Goal: Find specific page/section: Find specific page/section

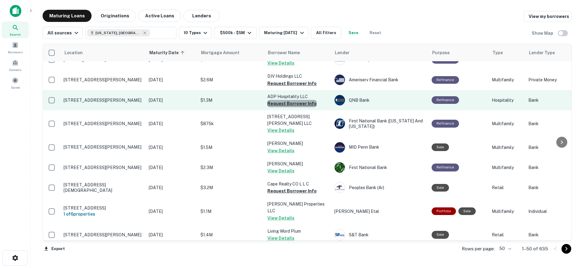
click at [294, 100] on button "Request Borrower Info" at bounding box center [291, 103] width 49 height 7
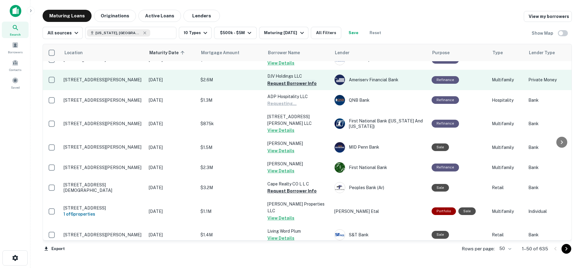
click at [291, 80] on button "Request Borrower Info" at bounding box center [291, 83] width 49 height 7
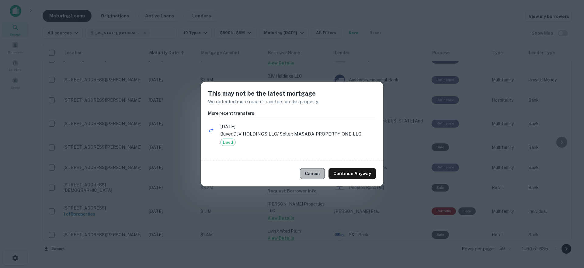
click at [312, 173] on button "Cancel" at bounding box center [312, 173] width 25 height 11
click at [289, 187] on button "Request Borrower Info" at bounding box center [291, 190] width 49 height 7
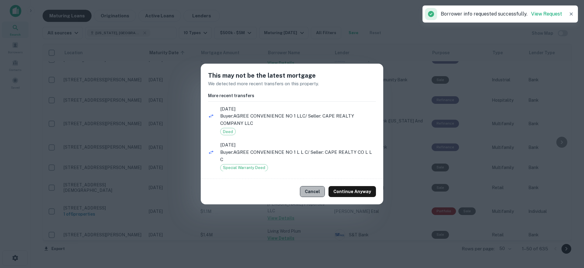
click at [313, 192] on button "Cancel" at bounding box center [312, 191] width 25 height 11
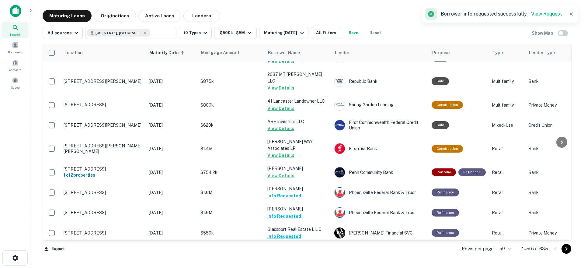
scroll to position [866, 0]
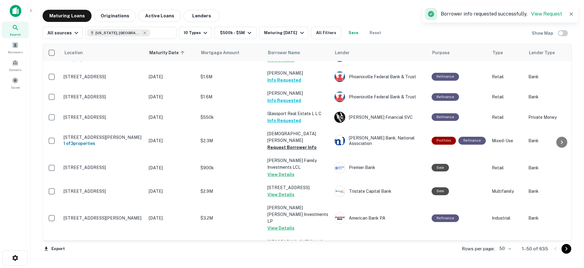
click at [566, 253] on div "Rows per page: 50 ** 1–50 of 635" at bounding box center [512, 248] width 117 height 16
click at [566, 251] on icon "Go to next page" at bounding box center [565, 248] width 7 height 7
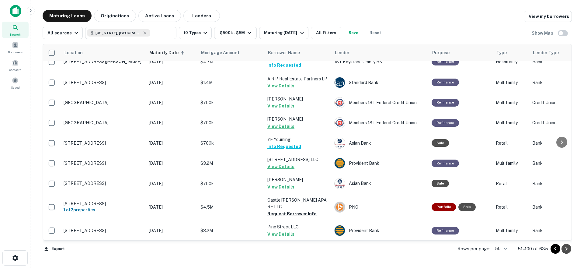
click at [565, 251] on icon "Go to next page" at bounding box center [565, 248] width 7 height 7
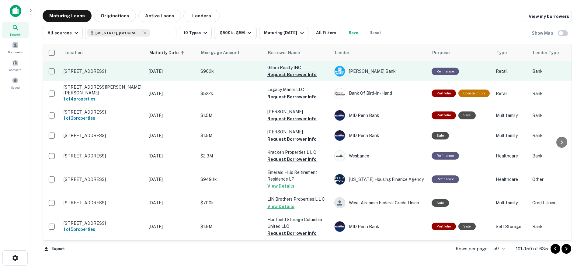
click at [293, 74] on button "Request Borrower Info" at bounding box center [291, 74] width 49 height 7
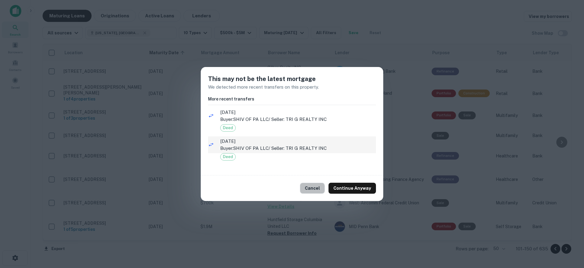
drag, startPoint x: 314, startPoint y: 188, endPoint x: 303, endPoint y: 142, distance: 47.3
click at [314, 187] on button "Cancel" at bounding box center [312, 187] width 25 height 11
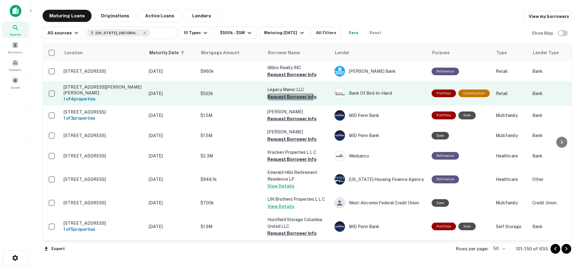
click at [289, 97] on button "Request Borrower Info" at bounding box center [291, 96] width 49 height 7
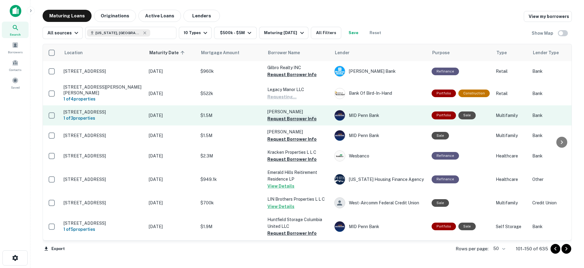
click at [286, 119] on button "Request Borrower Info" at bounding box center [291, 118] width 49 height 7
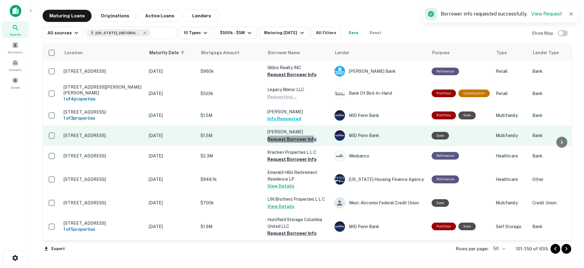
click at [289, 140] on button "Request Borrower Info" at bounding box center [291, 138] width 49 height 7
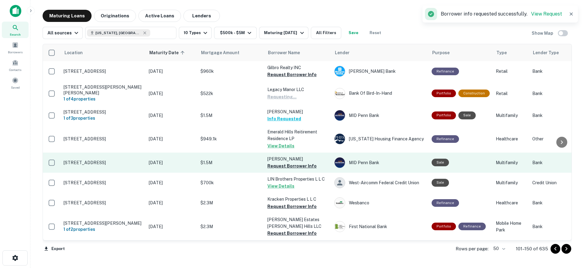
click at [287, 157] on p "[PERSON_NAME]" at bounding box center [297, 158] width 61 height 7
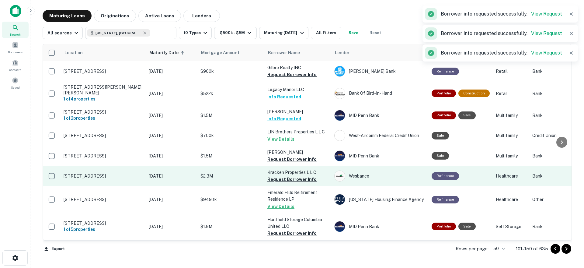
click at [289, 166] on td "Kracken Properties L L C Request Borrower Info" at bounding box center [297, 176] width 67 height 20
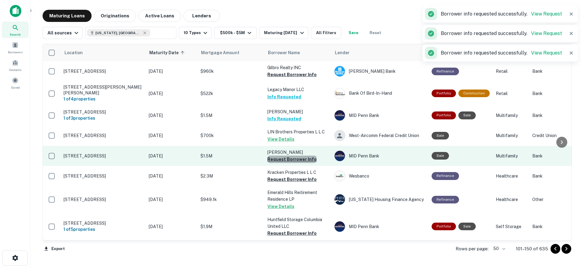
click at [301, 159] on button "Request Borrower Info" at bounding box center [291, 158] width 49 height 7
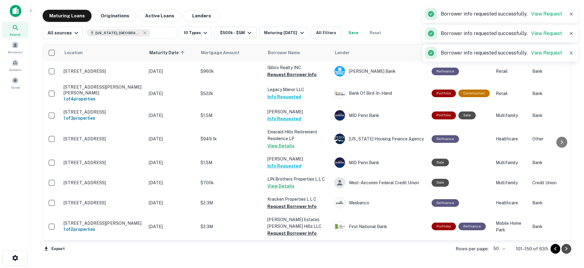
click at [566, 250] on icon "Go to next page" at bounding box center [565, 248] width 7 height 7
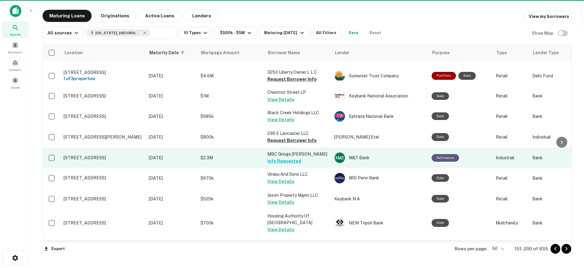
scroll to position [243, 0]
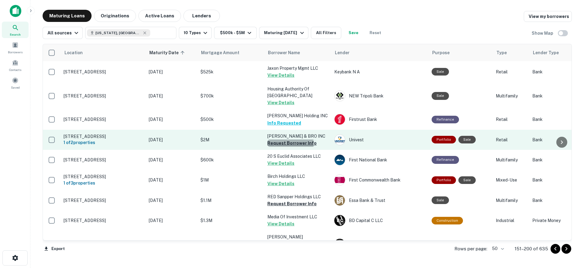
click at [281, 139] on button "Request Borrower Info" at bounding box center [291, 142] width 49 height 7
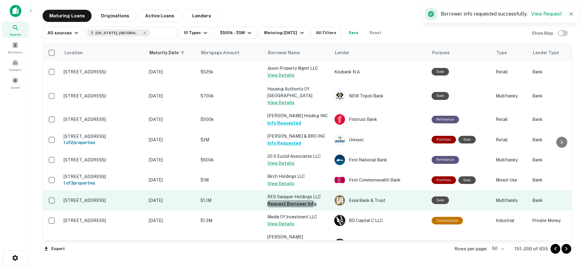
click at [289, 200] on button "Request Borrower Info" at bounding box center [291, 203] width 49 height 7
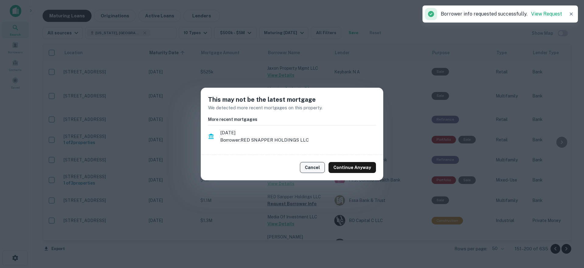
click at [320, 162] on button "Cancel" at bounding box center [312, 167] width 25 height 11
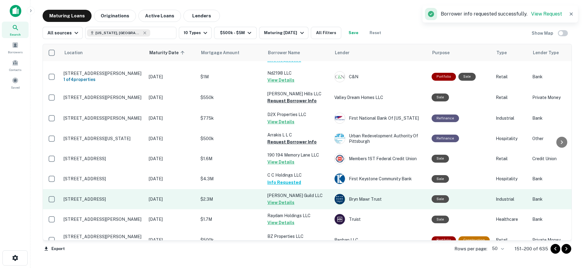
scroll to position [693, 0]
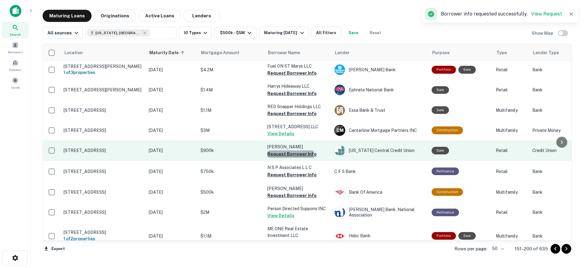
click at [286, 150] on button "Request Borrower Info" at bounding box center [291, 153] width 49 height 7
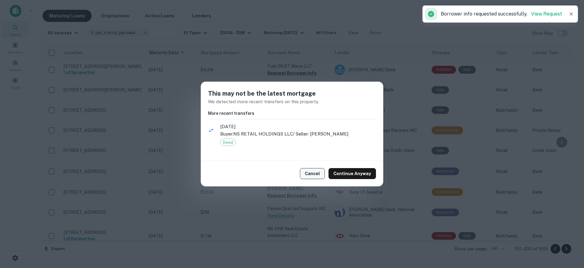
click at [303, 171] on div "Cancel Continue Anyway" at bounding box center [292, 174] width 182 height 26
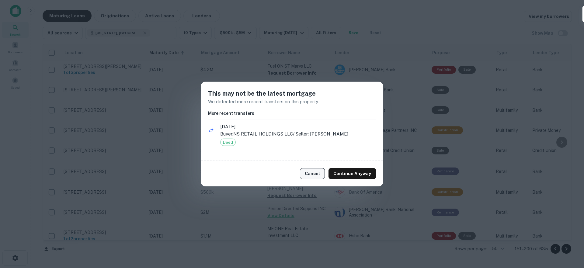
click at [309, 173] on button "Cancel" at bounding box center [312, 173] width 25 height 11
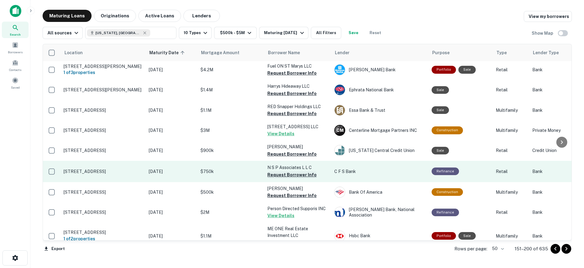
click at [286, 171] on button "Request Borrower Info" at bounding box center [291, 174] width 49 height 7
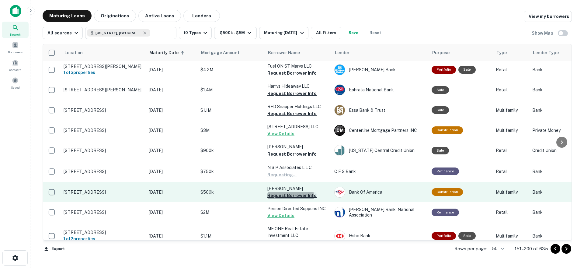
click at [286, 192] on button "Request Borrower Info" at bounding box center [291, 195] width 49 height 7
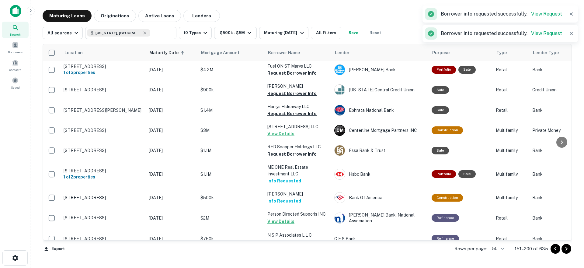
scroll to position [687, 0]
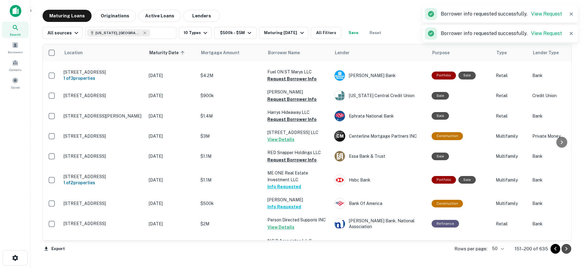
click at [568, 250] on icon "Go to next page" at bounding box center [565, 248] width 7 height 7
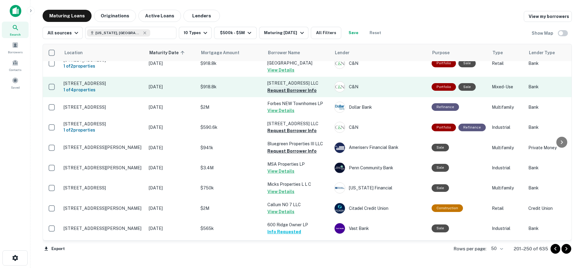
click at [282, 87] on button "Request Borrower Info" at bounding box center [291, 90] width 49 height 7
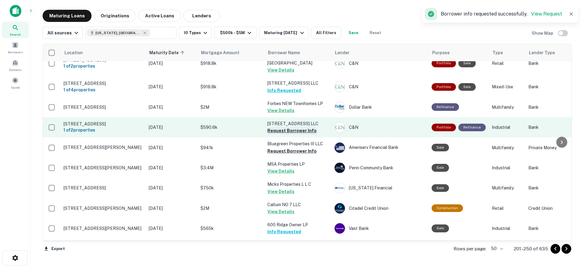
click at [282, 127] on button "Request Borrower Info" at bounding box center [291, 130] width 49 height 7
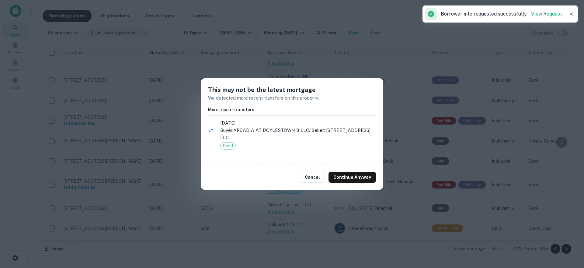
scroll to position [680, 0]
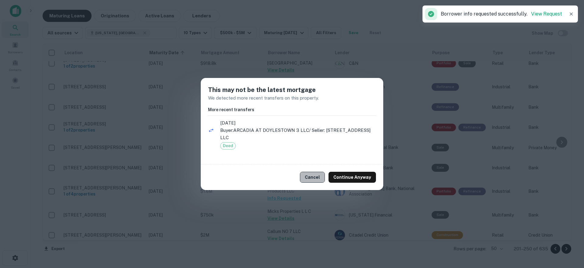
click at [317, 177] on button "Cancel" at bounding box center [312, 176] width 25 height 11
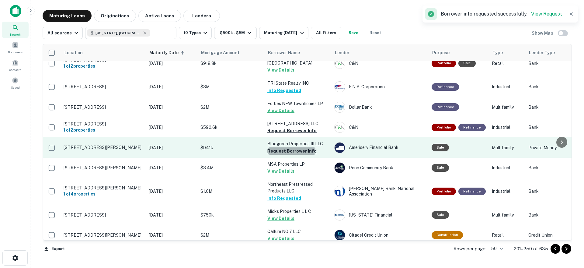
click at [291, 147] on button "Request Borrower Info" at bounding box center [291, 150] width 49 height 7
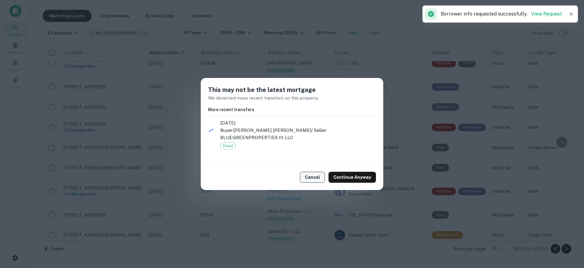
drag, startPoint x: 313, startPoint y: 175, endPoint x: 321, endPoint y: 176, distance: 7.7
click at [313, 176] on button "Cancel" at bounding box center [312, 176] width 25 height 11
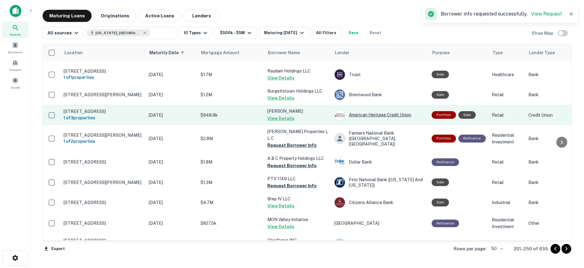
scroll to position [133, 0]
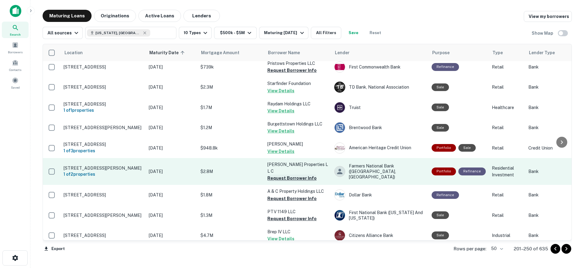
click at [292, 174] on button "Request Borrower Info" at bounding box center [291, 177] width 49 height 7
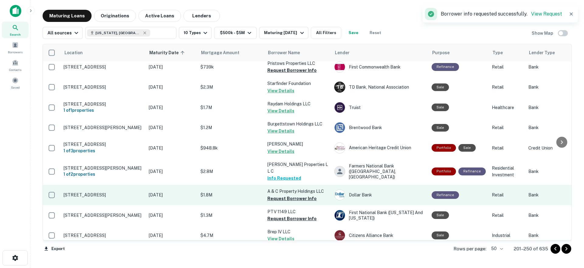
click at [294, 197] on button "Request Borrower Info" at bounding box center [291, 198] width 49 height 7
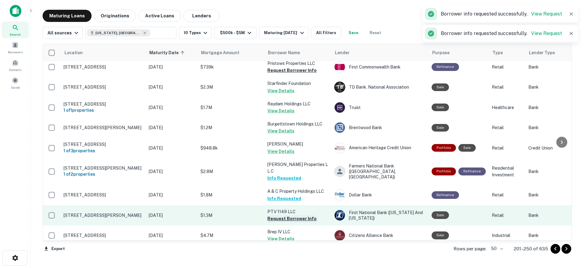
click at [289, 218] on button "Request Borrower Info" at bounding box center [291, 218] width 49 height 7
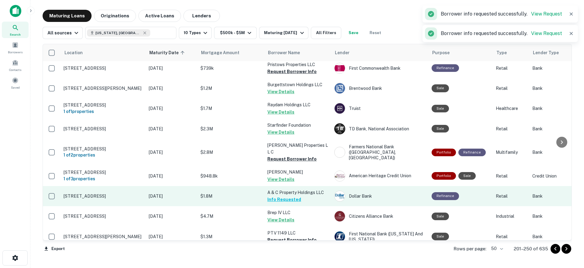
scroll to position [134, 0]
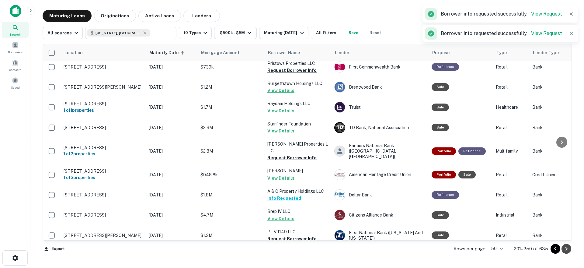
click at [568, 249] on icon "Go to next page" at bounding box center [565, 248] width 7 height 7
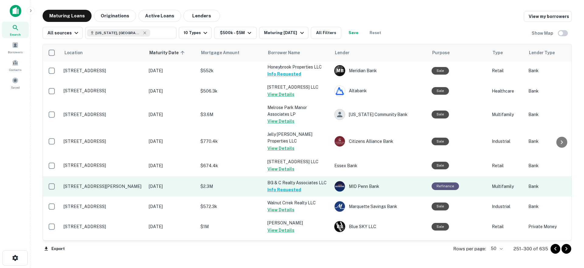
scroll to position [892, 0]
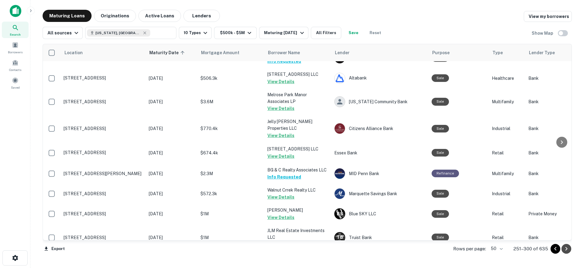
click at [564, 249] on icon "Go to next page" at bounding box center [565, 248] width 7 height 7
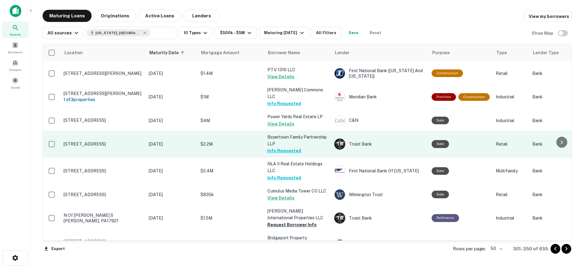
scroll to position [906, 0]
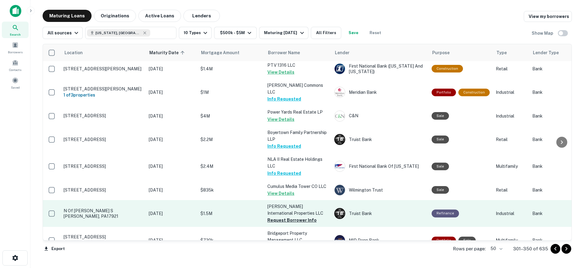
click at [293, 216] on button "Request Borrower Info" at bounding box center [291, 219] width 49 height 7
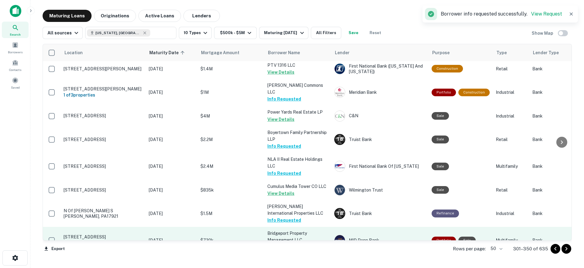
click at [293, 243] on button "Request Borrower Info" at bounding box center [291, 246] width 49 height 7
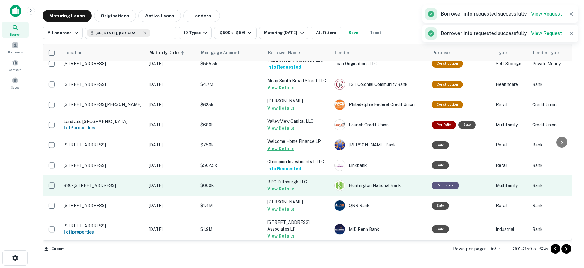
scroll to position [0, 0]
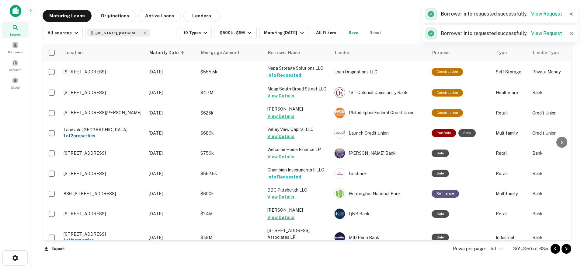
click at [566, 251] on icon "Go to next page" at bounding box center [565, 248] width 7 height 7
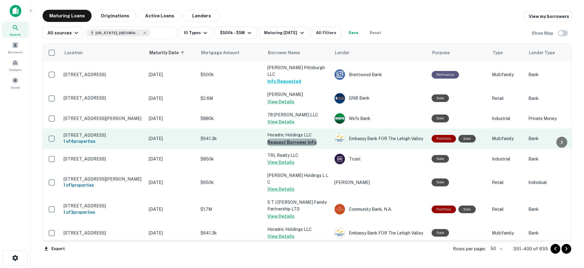
click at [296, 138] on button "Request Borrower Info" at bounding box center [291, 141] width 49 height 7
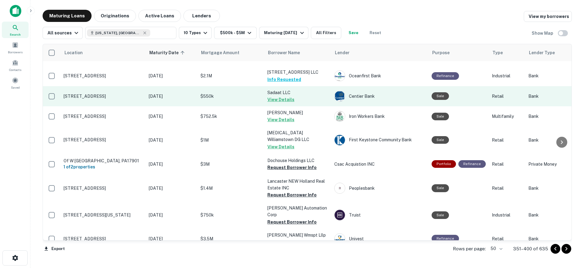
scroll to position [426, 0]
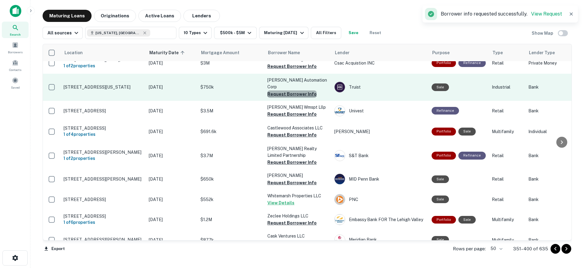
click at [297, 90] on button "Request Borrower Info" at bounding box center [291, 93] width 49 height 7
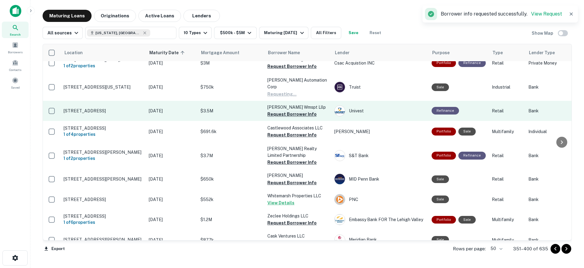
click at [295, 110] on button "Request Borrower Info" at bounding box center [291, 113] width 49 height 7
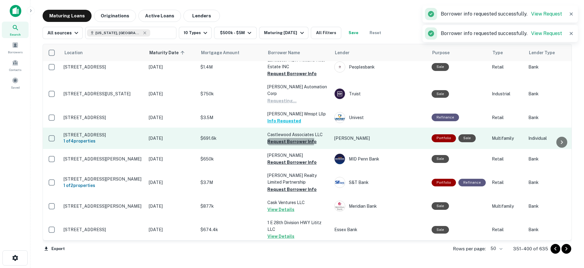
click at [290, 138] on button "Request Borrower Info" at bounding box center [291, 141] width 49 height 7
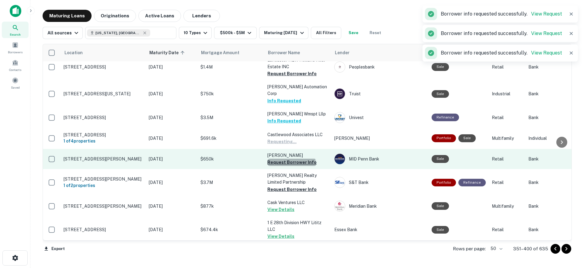
click at [291, 158] on button "Request Borrower Info" at bounding box center [291, 161] width 49 height 7
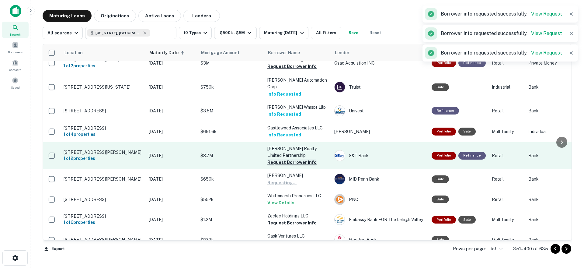
click at [297, 158] on button "Request Borrower Info" at bounding box center [291, 161] width 49 height 7
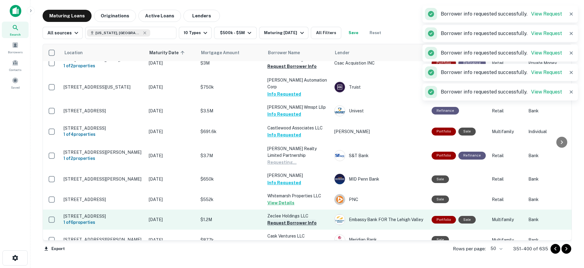
click at [303, 219] on button "Request Borrower Info" at bounding box center [291, 222] width 49 height 7
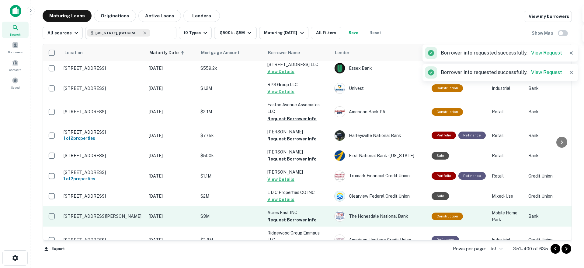
scroll to position [884, 0]
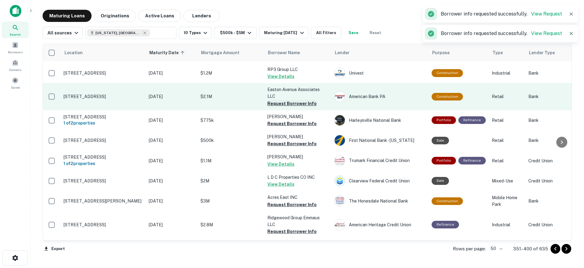
click at [295, 100] on button "Request Borrower Info" at bounding box center [291, 103] width 49 height 7
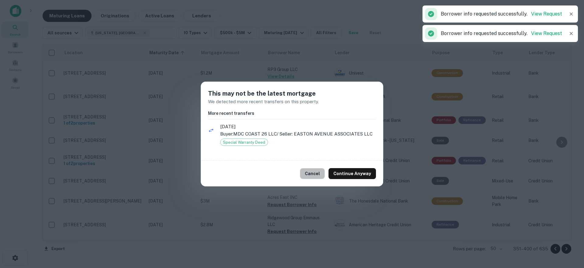
drag, startPoint x: 313, startPoint y: 173, endPoint x: 299, endPoint y: 149, distance: 27.8
click at [313, 173] on button "Cancel" at bounding box center [312, 173] width 25 height 11
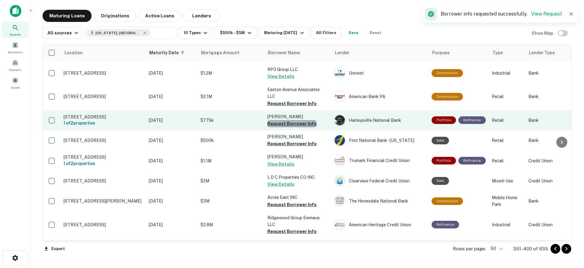
click at [295, 120] on button "Request Borrower Info" at bounding box center [291, 123] width 49 height 7
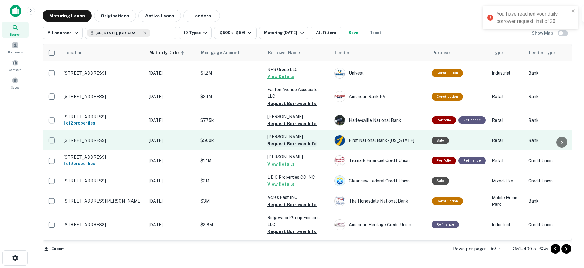
click at [291, 140] on button "Request Borrower Info" at bounding box center [291, 143] width 49 height 7
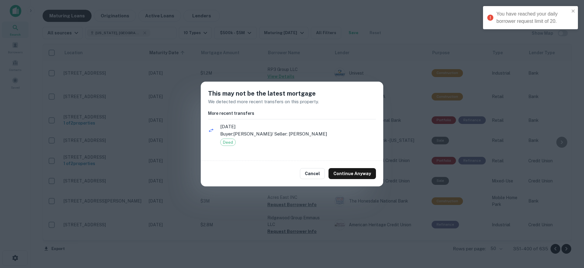
drag, startPoint x: 317, startPoint y: 174, endPoint x: 301, endPoint y: 190, distance: 22.6
click at [317, 174] on button "Cancel" at bounding box center [312, 173] width 25 height 11
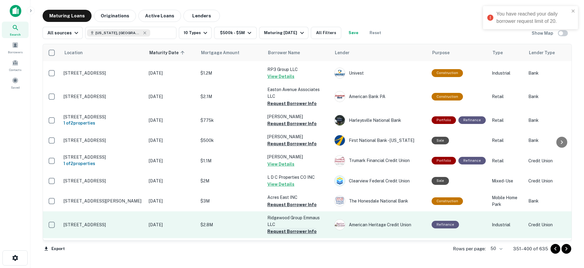
click at [295, 227] on button "Request Borrower Info" at bounding box center [291, 230] width 49 height 7
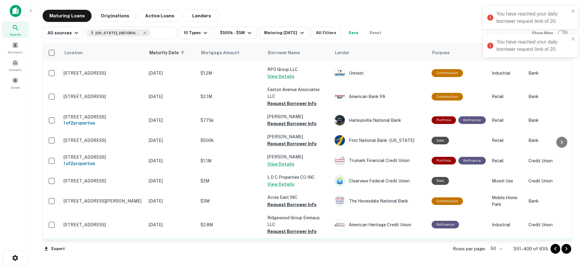
click at [295, 247] on button "Request Borrower Info" at bounding box center [291, 250] width 49 height 7
